Goal: Book appointment/travel/reservation

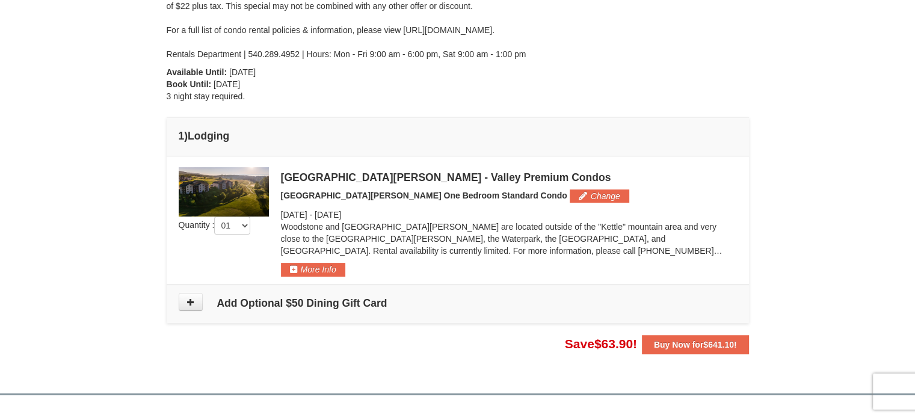
scroll to position [253, 0]
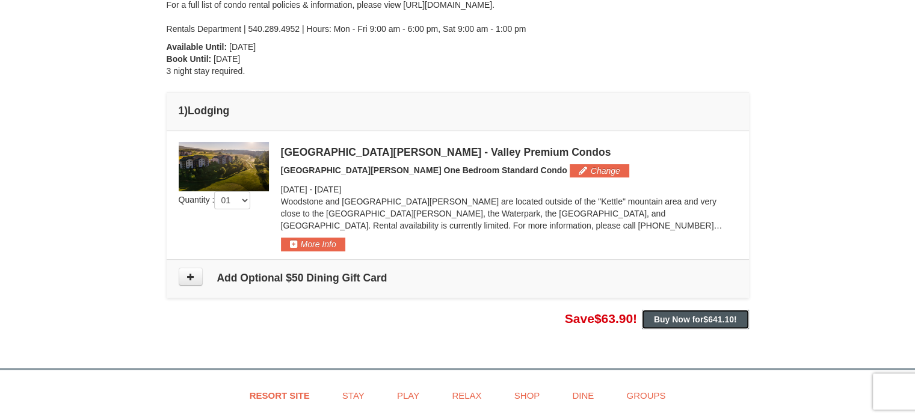
click at [686, 318] on strong "Buy Now for $641.10 !" at bounding box center [695, 319] width 83 height 10
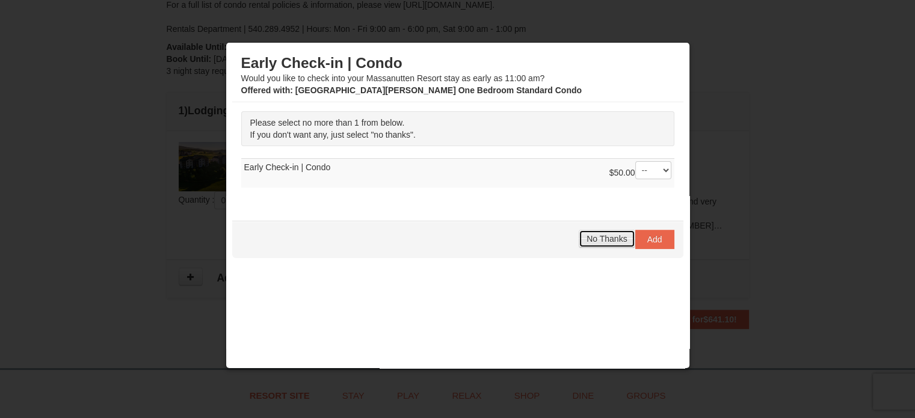
click at [602, 236] on span "No Thanks" at bounding box center [606, 239] width 40 height 10
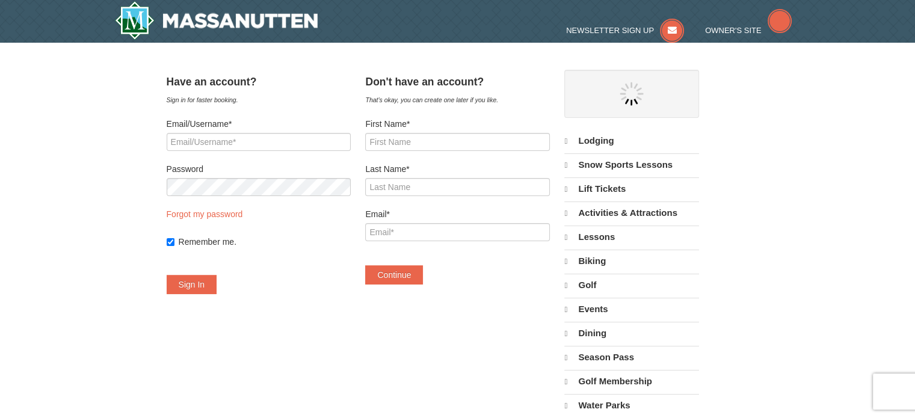
select select "10"
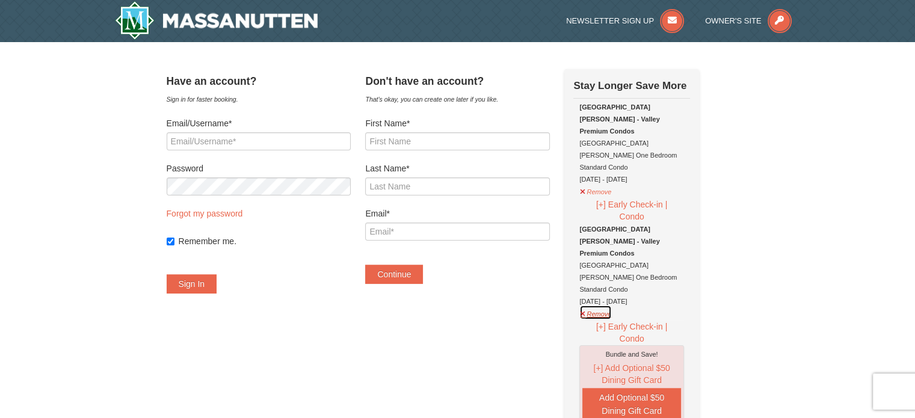
click at [612, 305] on button "Remove" at bounding box center [595, 312] width 32 height 15
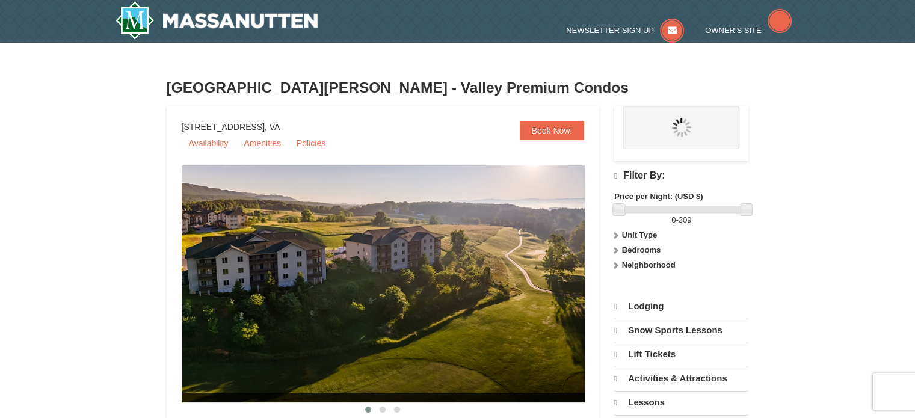
select select "10"
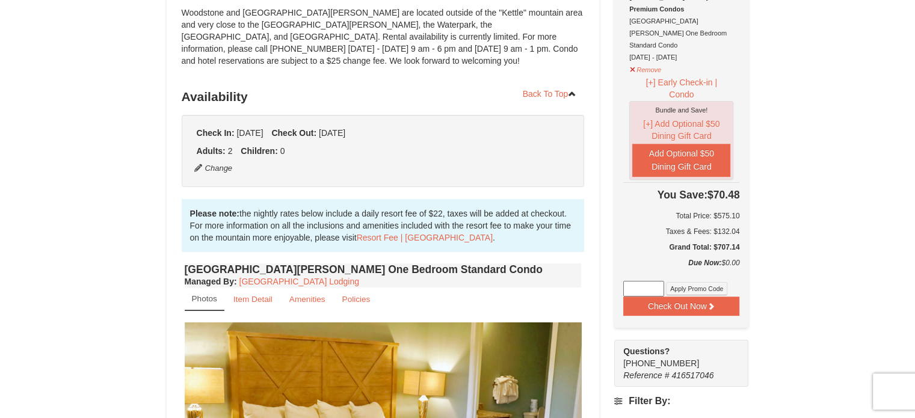
scroll to position [154, 0]
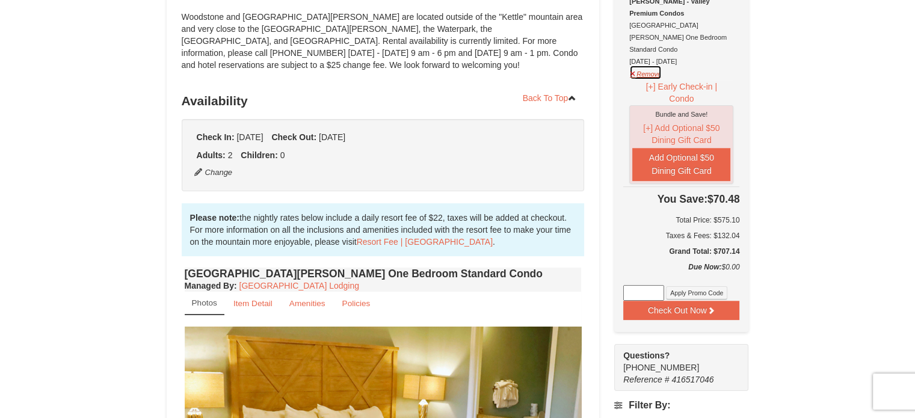
click at [654, 65] on button "Remove" at bounding box center [645, 72] width 32 height 15
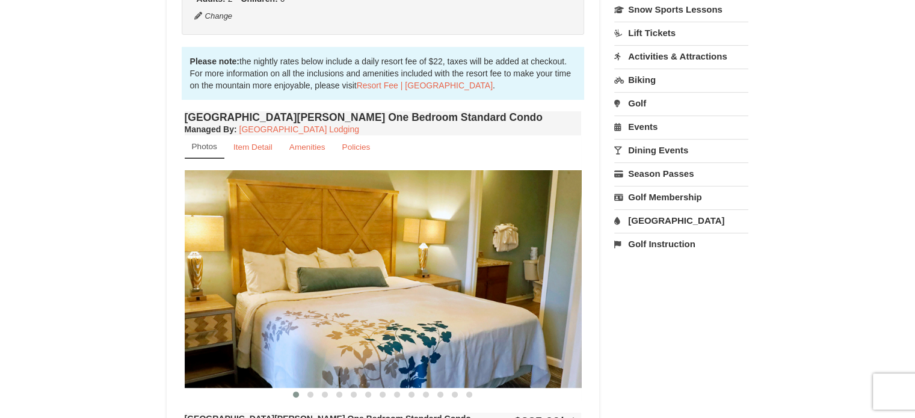
scroll to position [356, 0]
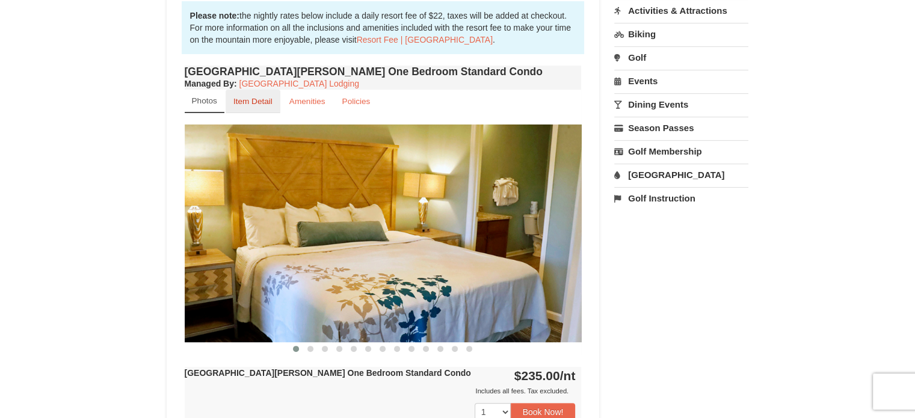
click at [265, 100] on small "Item Detail" at bounding box center [252, 101] width 39 height 9
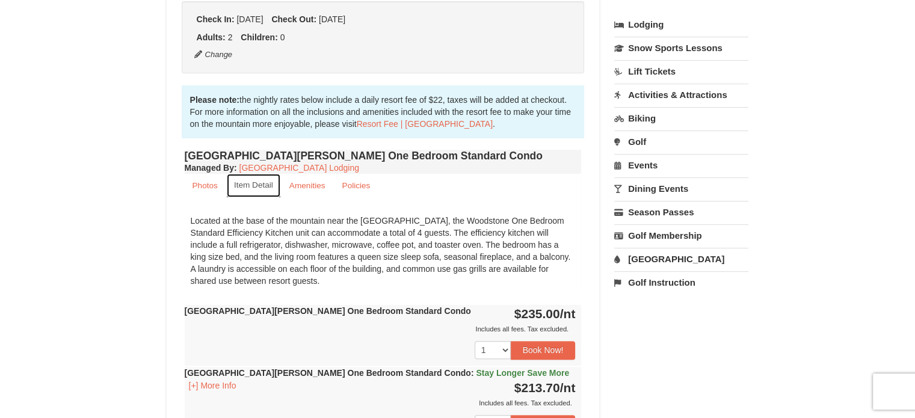
scroll to position [271, 0]
click at [304, 179] on link "Amenities" at bounding box center [307, 185] width 52 height 23
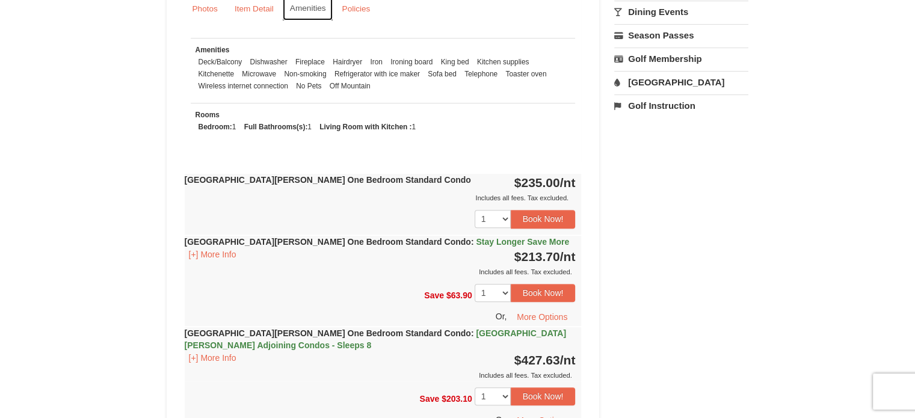
scroll to position [455, 0]
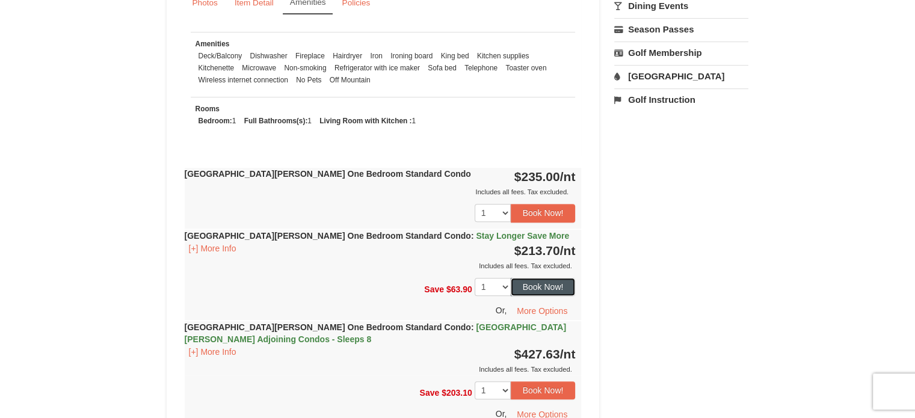
click at [543, 280] on button "Book Now!" at bounding box center [543, 287] width 65 height 18
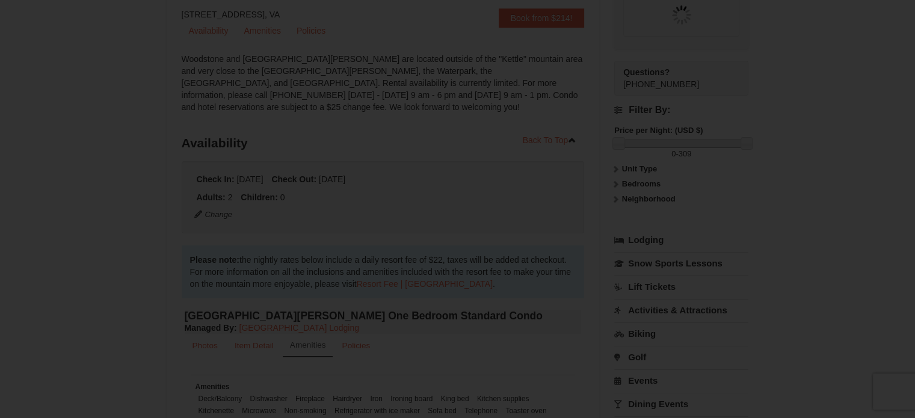
scroll to position [105, 0]
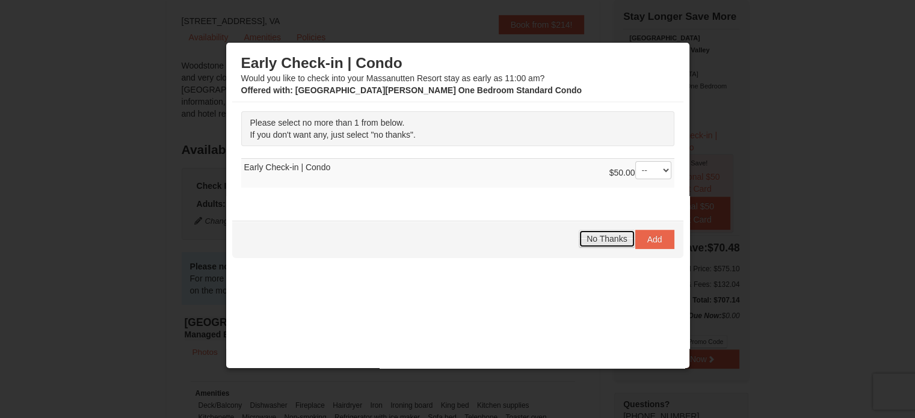
click at [586, 239] on span "No Thanks" at bounding box center [606, 239] width 40 height 10
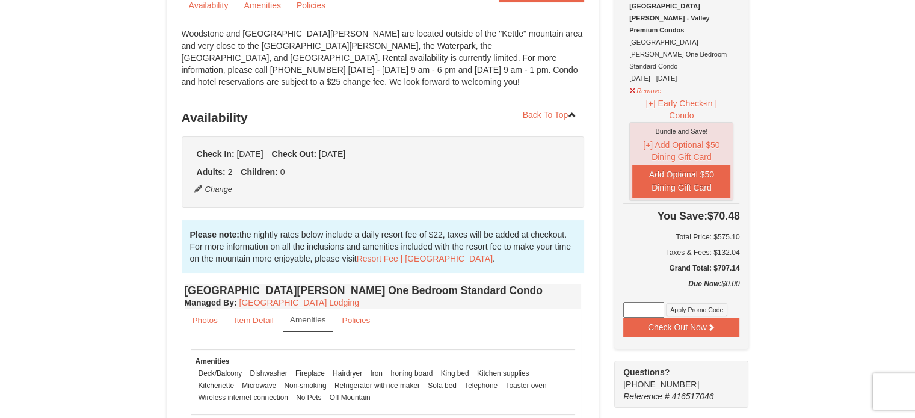
scroll to position [140, 0]
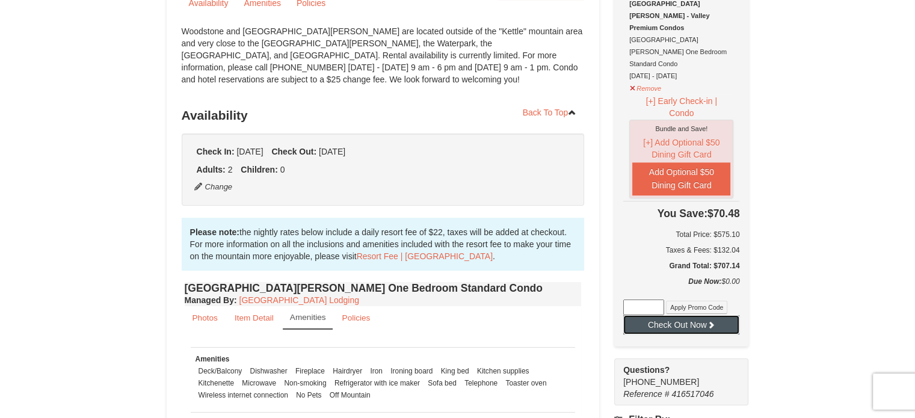
click at [683, 315] on button "Check Out Now" at bounding box center [681, 324] width 116 height 19
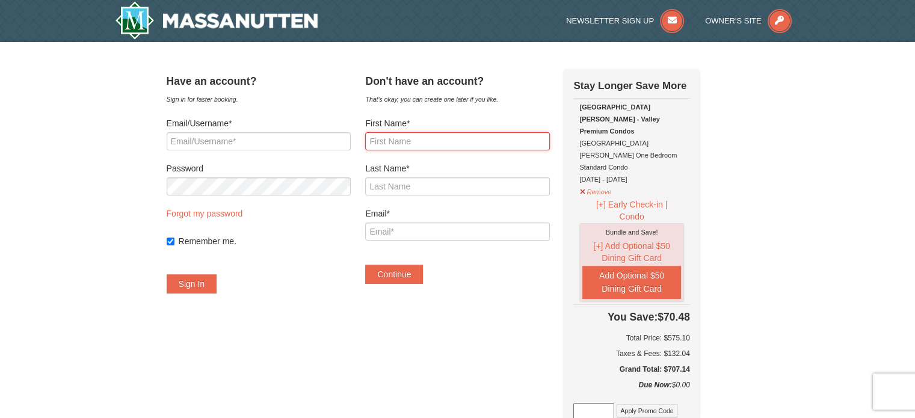
click at [429, 146] on input "First Name*" at bounding box center [457, 141] width 184 height 18
type input "Anthony"
type input "Wilbon"
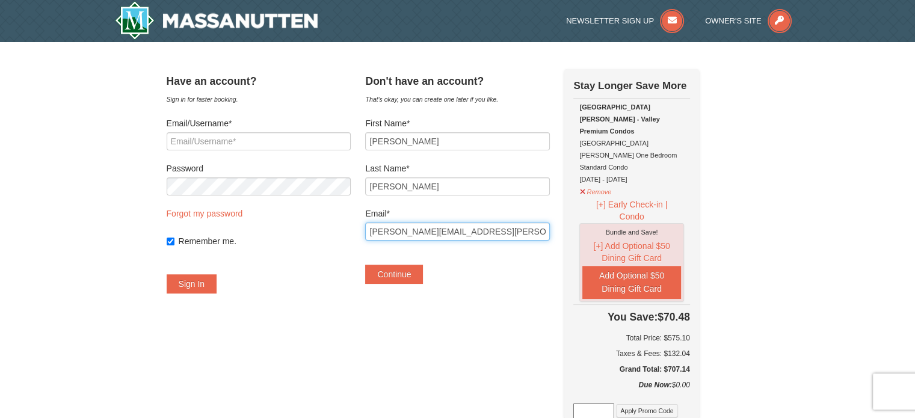
click at [509, 229] on input "anthony.wilbon@howard.edu" at bounding box center [457, 231] width 184 height 18
type input "anthonywilbon@gmail.com"
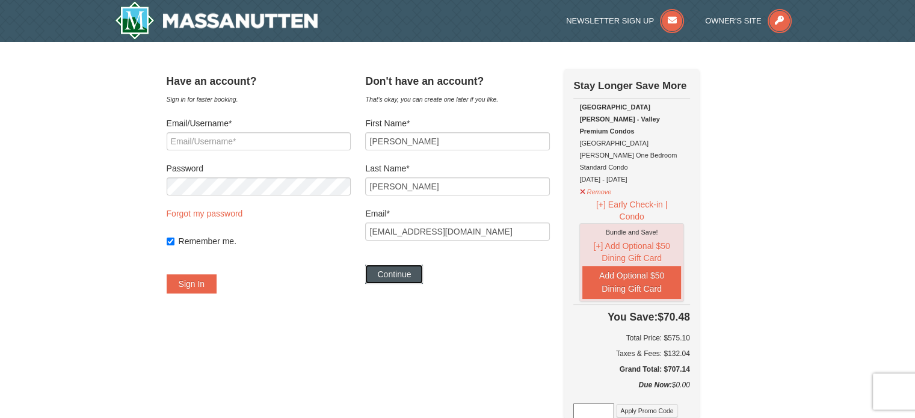
click at [415, 275] on button "Continue" at bounding box center [394, 274] width 58 height 19
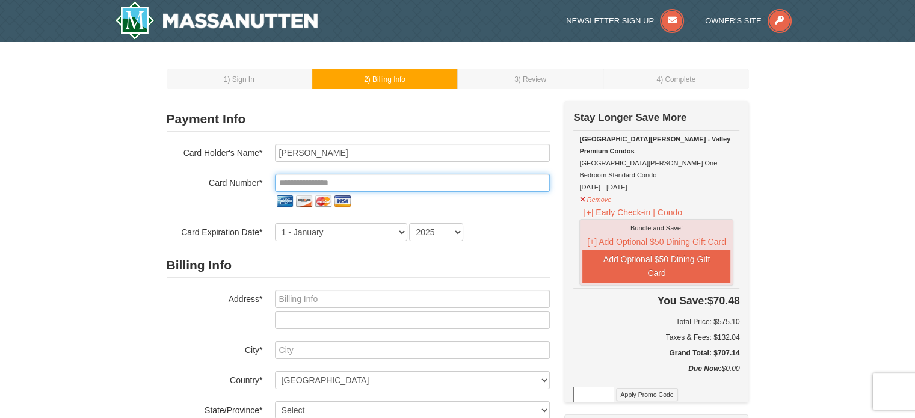
click at [368, 183] on input "tel" at bounding box center [412, 183] width 275 height 18
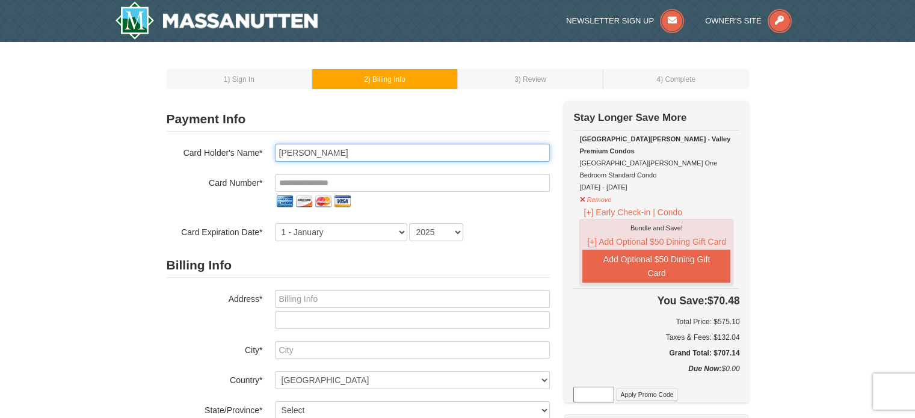
type input "anthony WILBON"
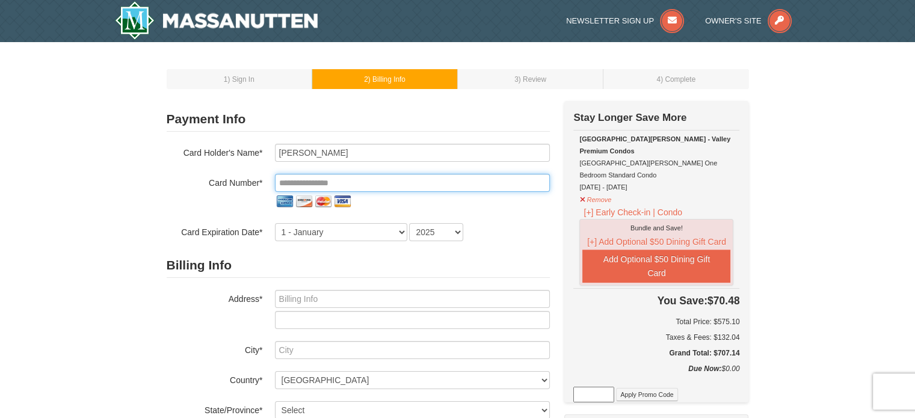
type input "**********"
select select "11"
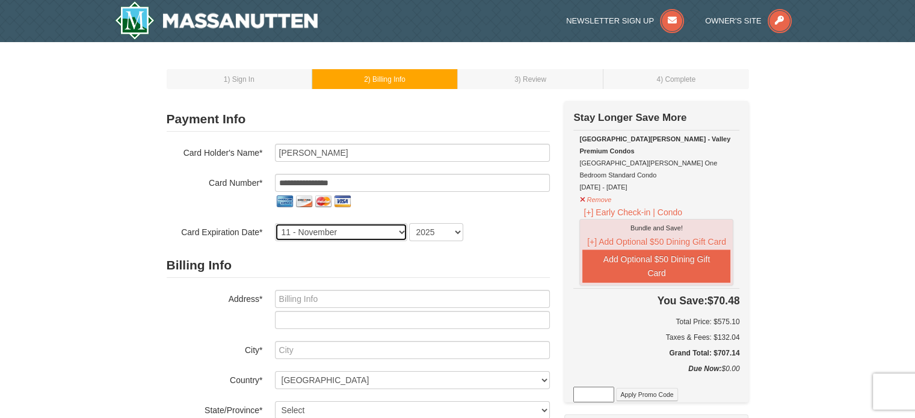
select select "2026"
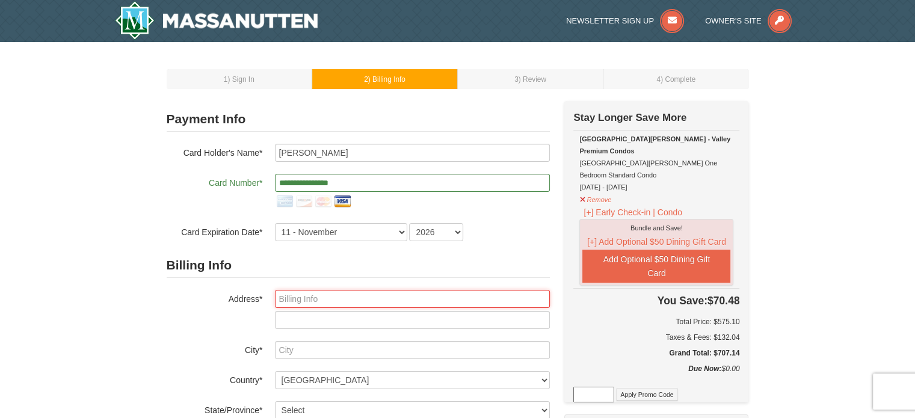
click at [363, 304] on input "text" at bounding box center [412, 299] width 275 height 18
type input "13802 pleasant view dr"
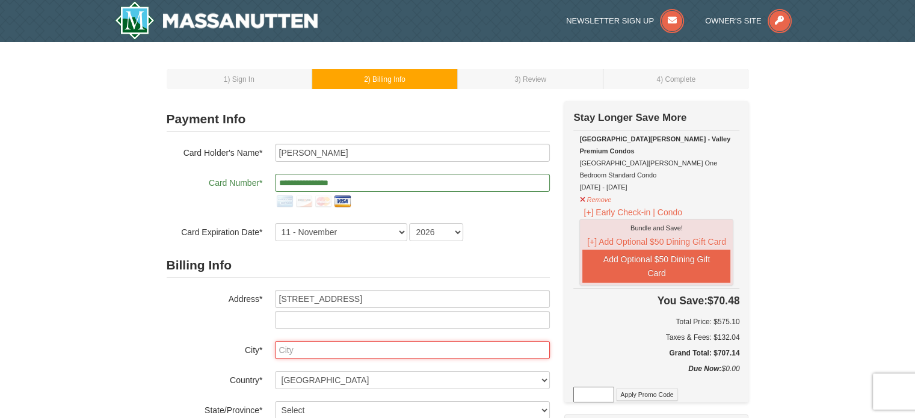
type input "bowie"
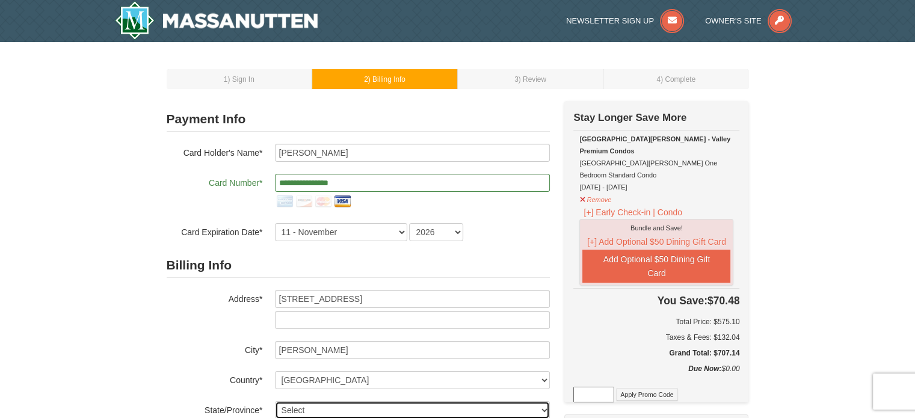
select select "MD"
type input "20720-487"
type input "301"
type input "613"
type input "5095"
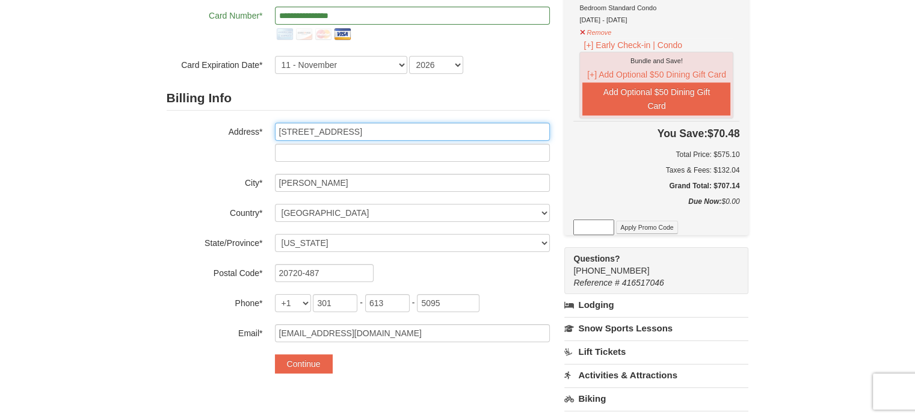
scroll to position [168, 0]
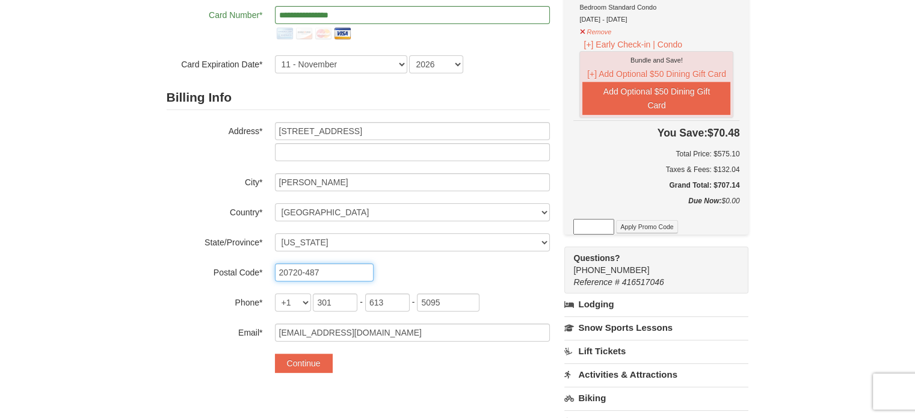
click at [344, 272] on input "20720-487" at bounding box center [324, 272] width 99 height 18
type input "20720"
click at [299, 299] on select "+1 +20 +212 +213 +216 +218 +220 +221 +222 +223 +224 +225 +226 +227 +228 +229 +2…" at bounding box center [293, 302] width 36 height 18
drag, startPoint x: 326, startPoint y: 300, endPoint x: 384, endPoint y: 303, distance: 57.8
click at [384, 303] on span "301 - 613 - 5095" at bounding box center [396, 302] width 167 height 10
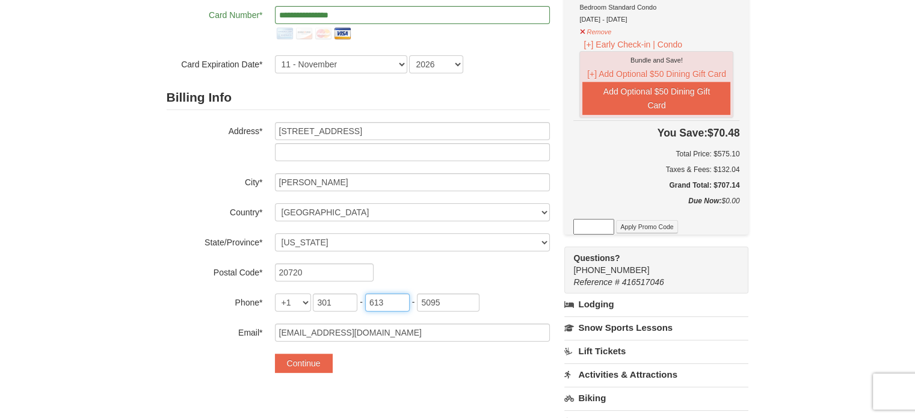
click at [384, 303] on input "613" at bounding box center [387, 302] width 44 height 18
type input "6"
type input "352"
drag, startPoint x: 446, startPoint y: 303, endPoint x: 342, endPoint y: 302, distance: 104.6
click at [342, 302] on span "301 - 352 - 5095" at bounding box center [396, 302] width 167 height 10
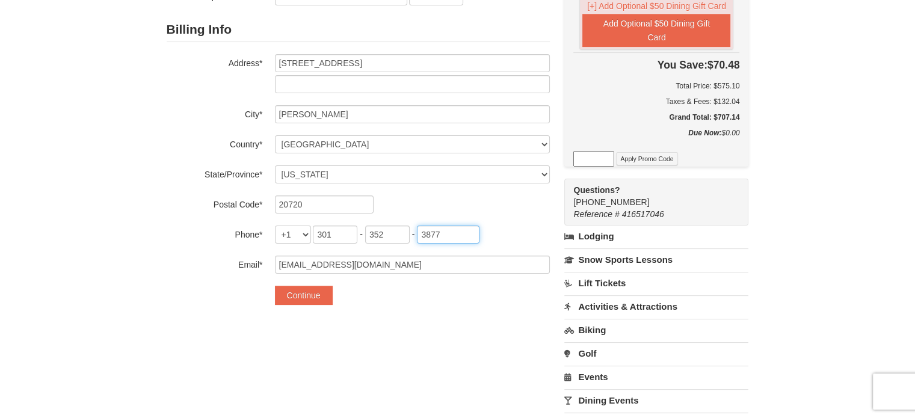
scroll to position [238, 0]
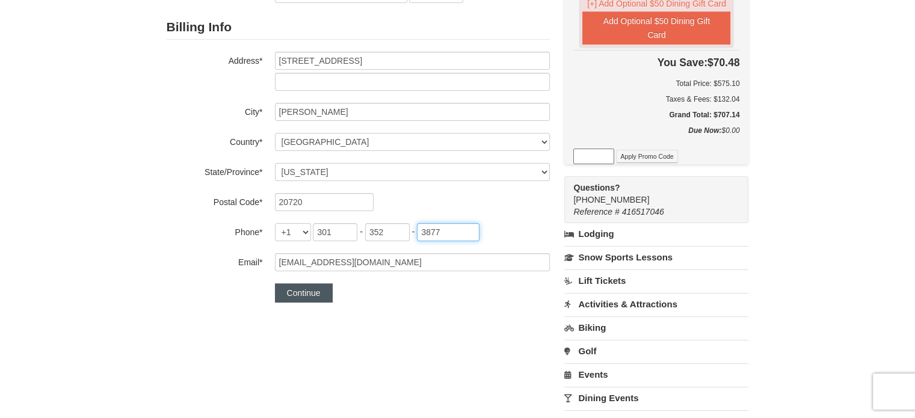
type input "3877"
click at [293, 292] on button "Continue" at bounding box center [304, 292] width 58 height 19
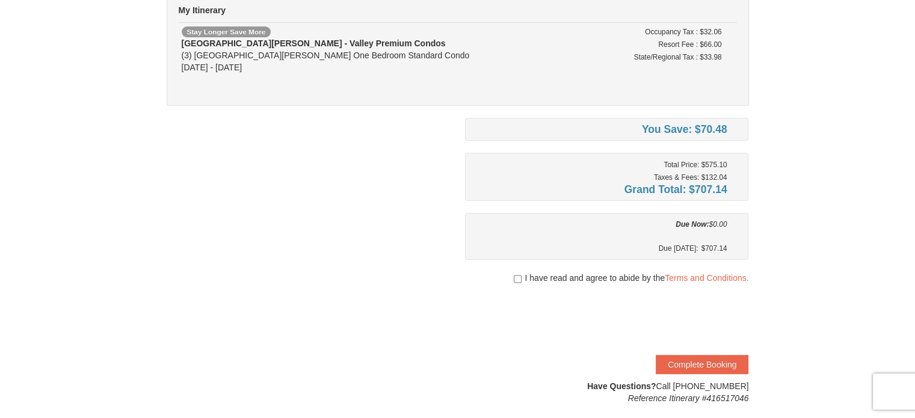
scroll to position [115, 0]
click at [514, 278] on input "checkbox" at bounding box center [518, 279] width 8 height 10
checkbox input "true"
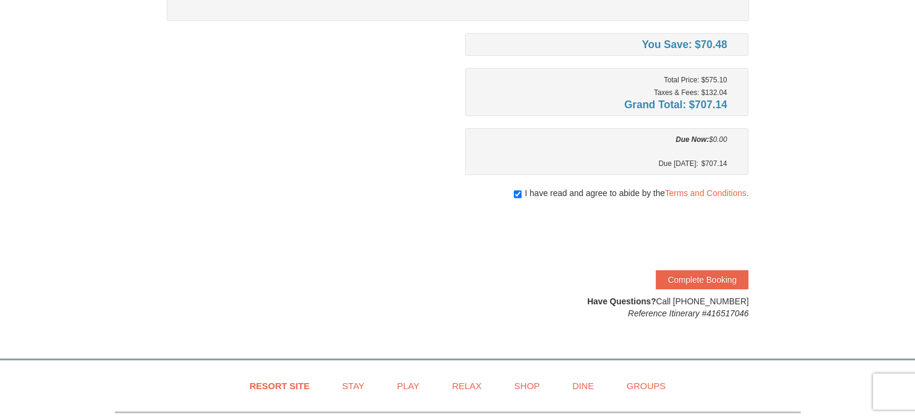
scroll to position [200, 0]
click at [704, 274] on button "Complete Booking" at bounding box center [701, 279] width 93 height 19
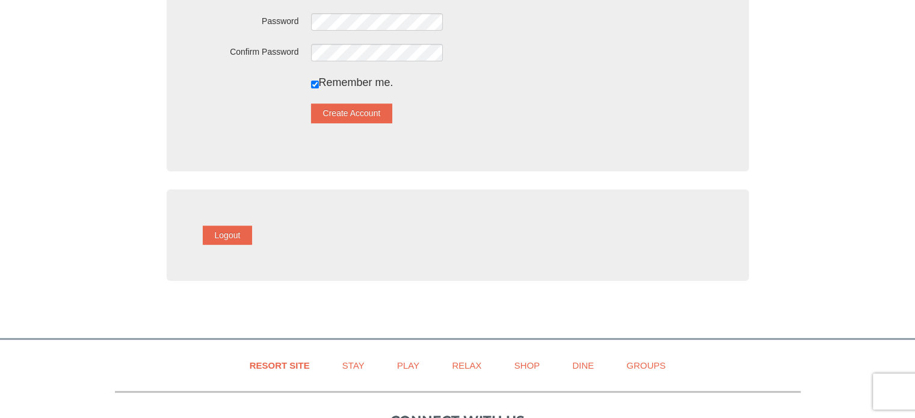
scroll to position [314, 0]
